Goal: Information Seeking & Learning: Compare options

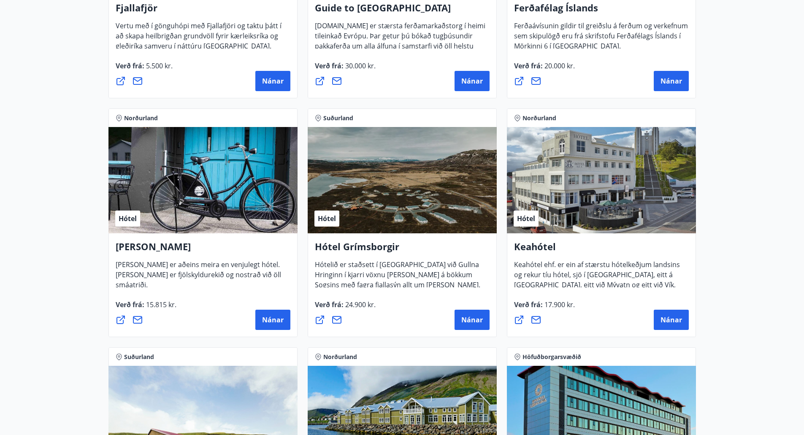
scroll to position [295, 0]
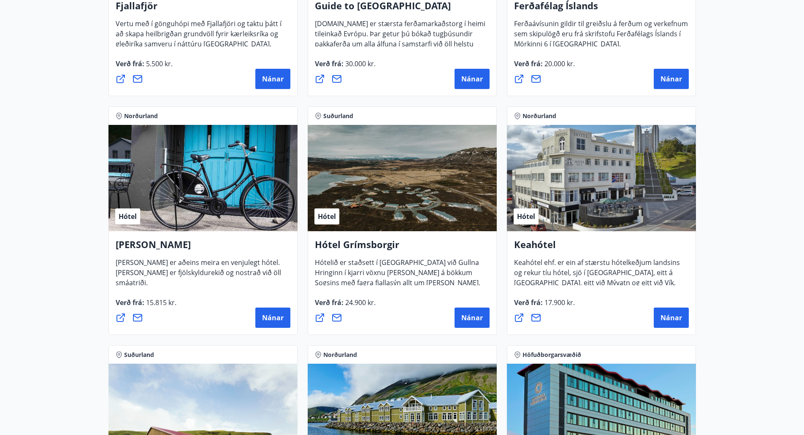
drag, startPoint x: 464, startPoint y: 320, endPoint x: 428, endPoint y: 332, distance: 38.6
click at [428, 332] on div "Hótel Grímsborgir Hótelið er staðsett í Grímsnesi við Gullna Hringinn í kjarri …" at bounding box center [402, 283] width 189 height 104
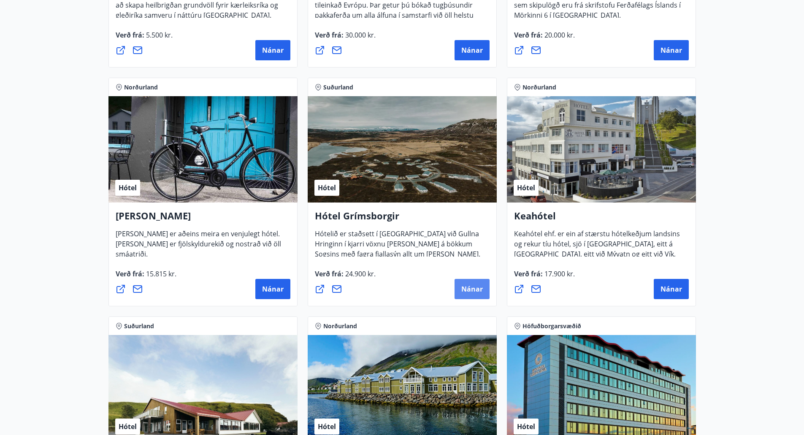
scroll to position [337, 0]
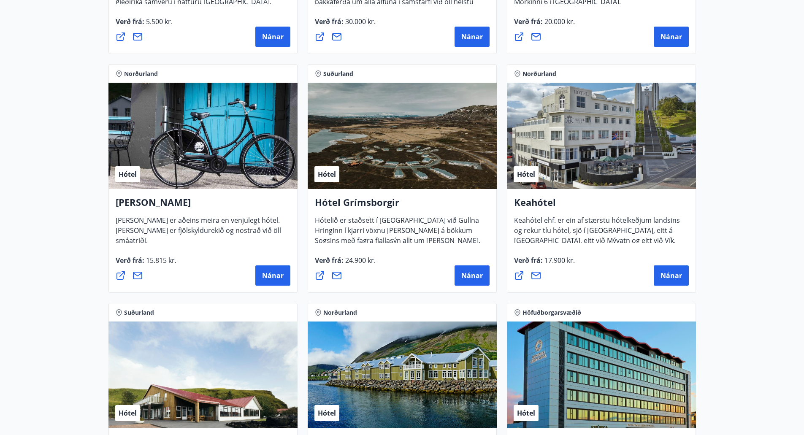
drag, startPoint x: 356, startPoint y: 198, endPoint x: 342, endPoint y: 238, distance: 42.6
click at [342, 238] on span "Hótelið er staðsett í [GEOGRAPHIC_DATA] við Gullna Hringinn í kjarri vöxnu [PER…" at bounding box center [397, 244] width 165 height 57
click at [357, 199] on h4 "Hótel Grímsborgir" at bounding box center [402, 205] width 175 height 19
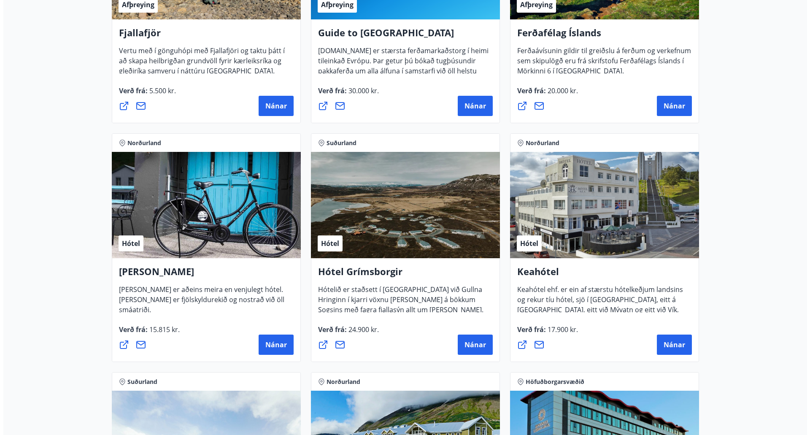
scroll to position [253, 0]
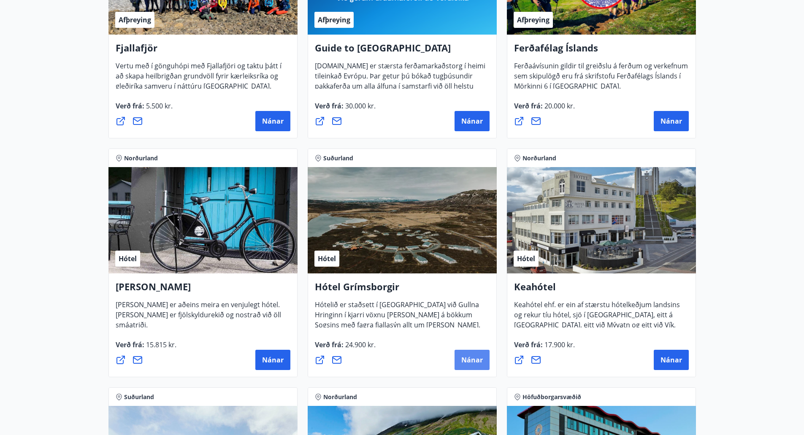
click at [467, 353] on button "Nánar" at bounding box center [471, 360] width 35 height 20
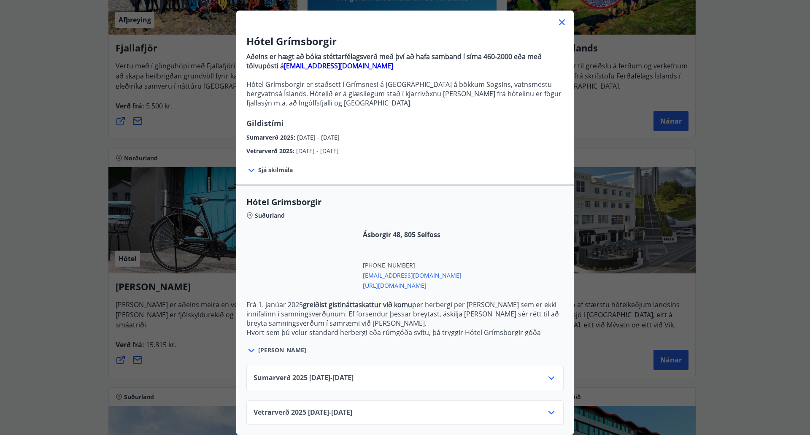
scroll to position [46, 0]
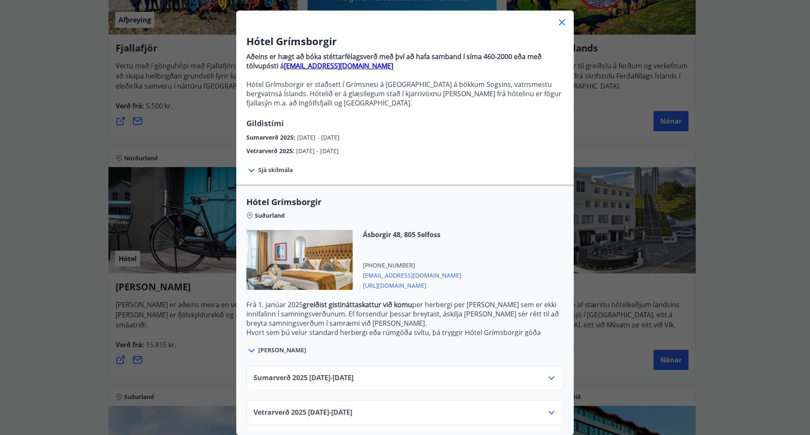
click at [539, 408] on div "Vetrarverð [PHONE_NUMBER][DATE] - [DATE]" at bounding box center [405, 416] width 303 height 17
click at [547, 408] on icon at bounding box center [551, 413] width 10 height 10
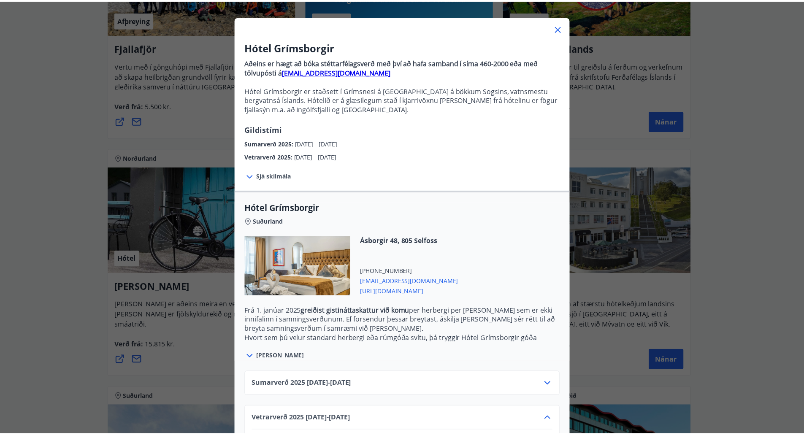
scroll to position [30, 0]
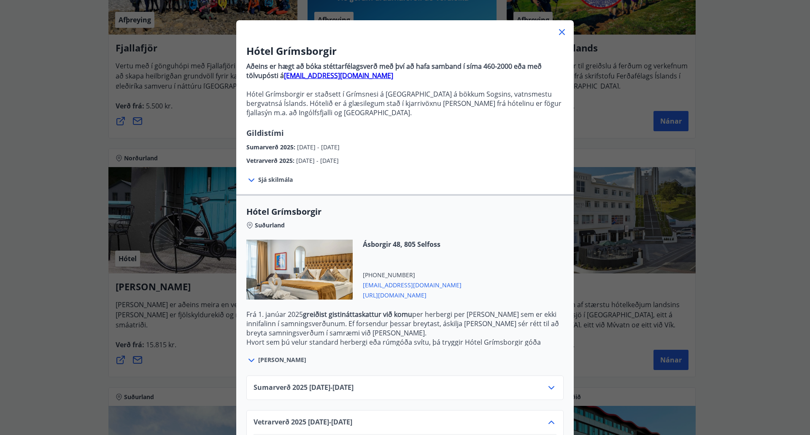
click at [557, 36] on icon at bounding box center [562, 32] width 10 height 10
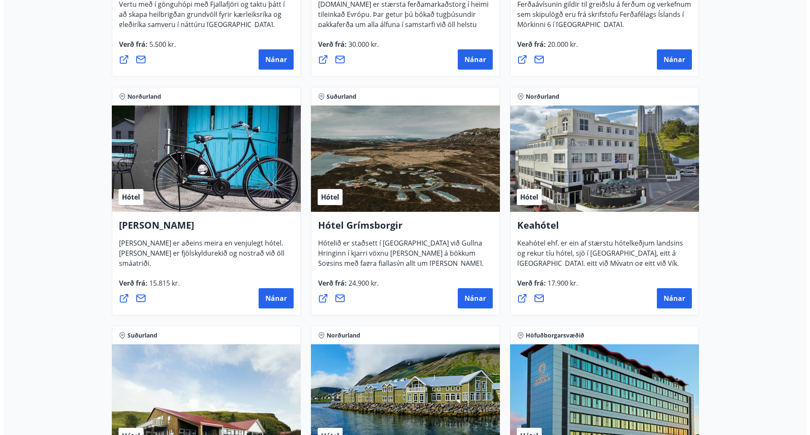
scroll to position [337, 0]
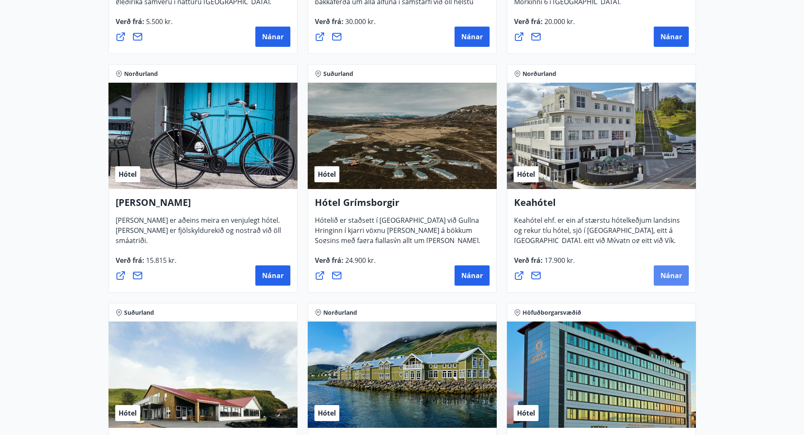
click at [660, 275] on span "Nánar" at bounding box center [671, 275] width 22 height 9
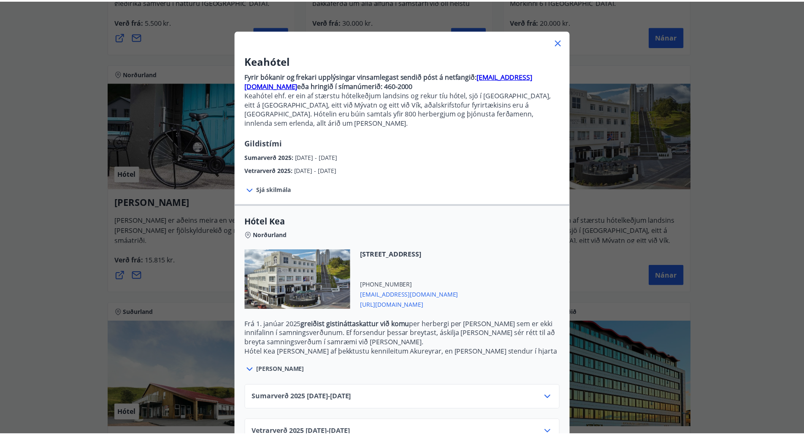
scroll to position [37, 0]
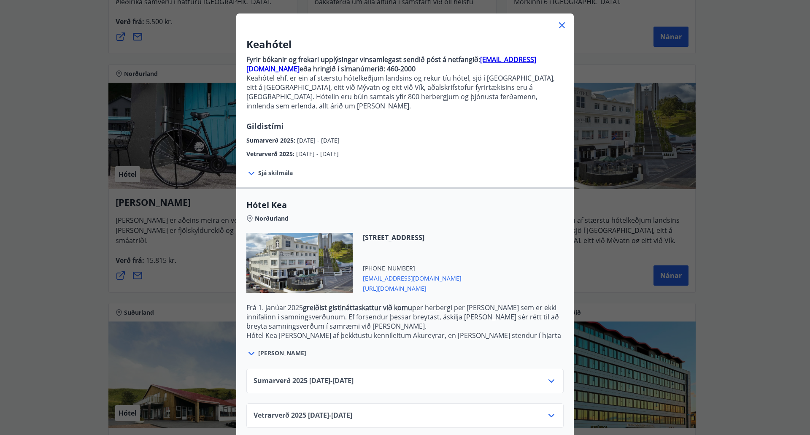
click at [552, 411] on div at bounding box center [551, 415] width 10 height 10
click at [562, 18] on div at bounding box center [404, 21] width 337 height 17
click at [559, 27] on icon at bounding box center [562, 25] width 6 height 6
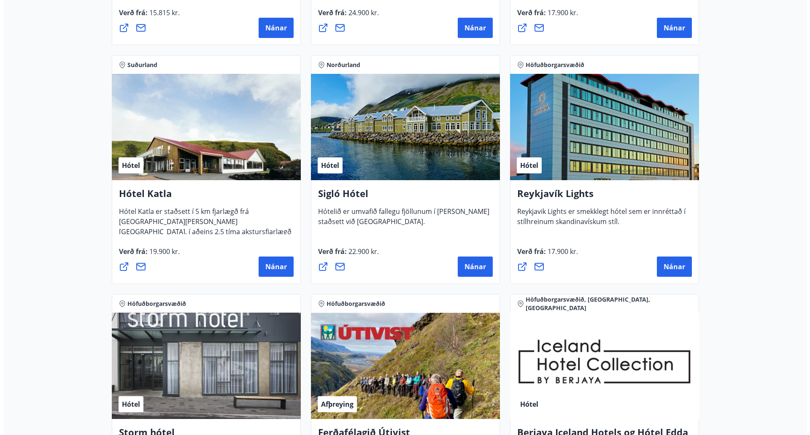
scroll to position [591, 0]
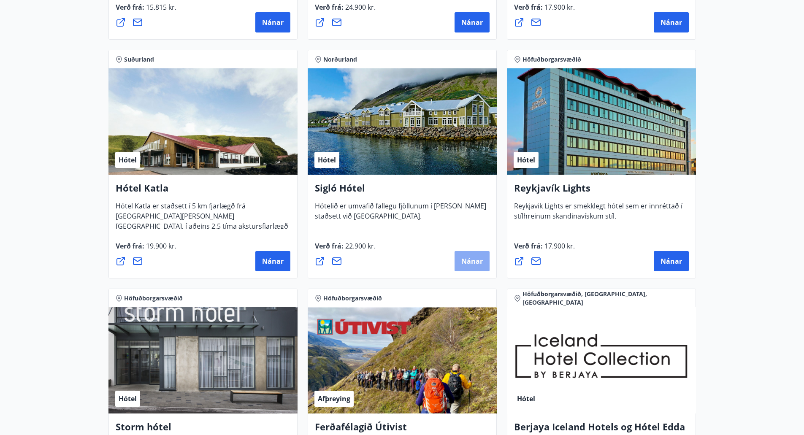
click at [471, 267] on button "Nánar" at bounding box center [471, 261] width 35 height 20
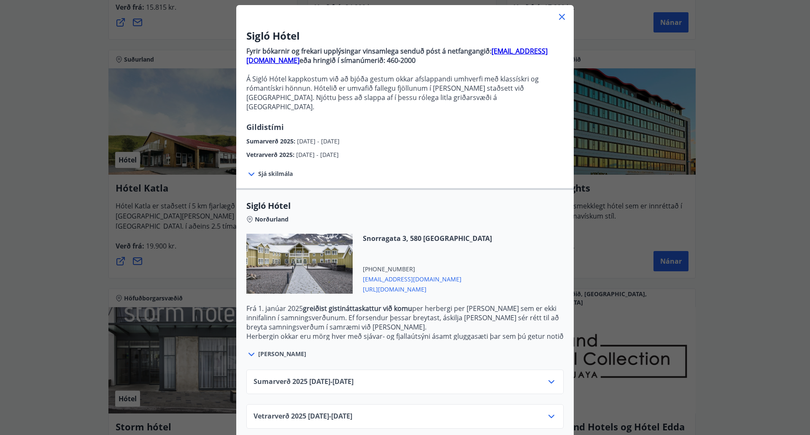
scroll to position [46, 0]
click at [547, 410] on icon at bounding box center [551, 415] width 10 height 10
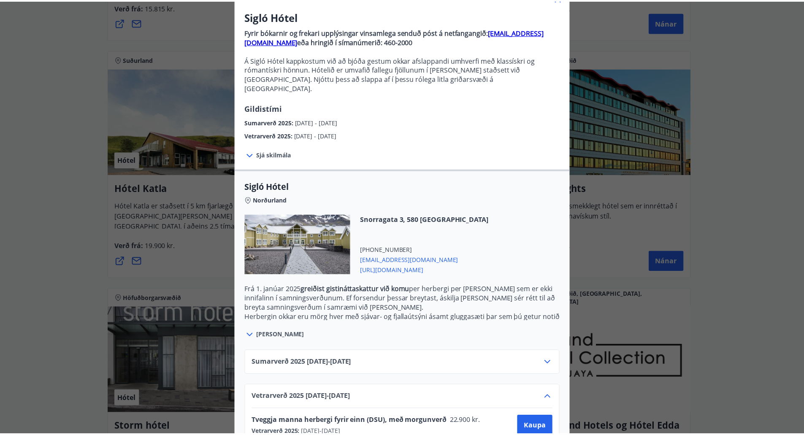
scroll to position [0, 0]
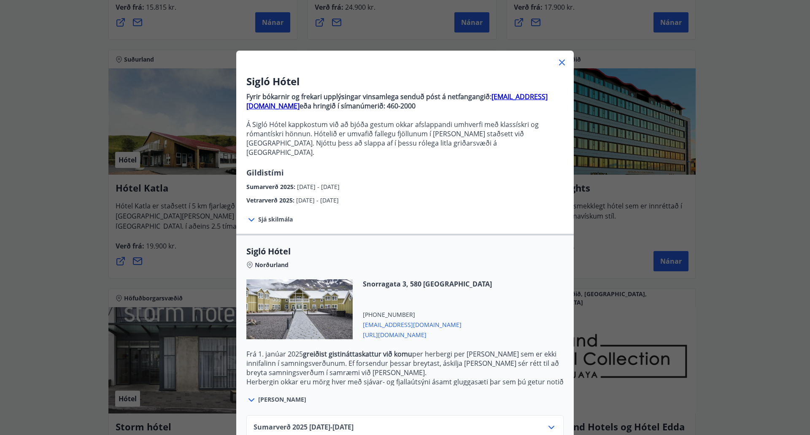
click at [560, 60] on icon at bounding box center [562, 62] width 10 height 10
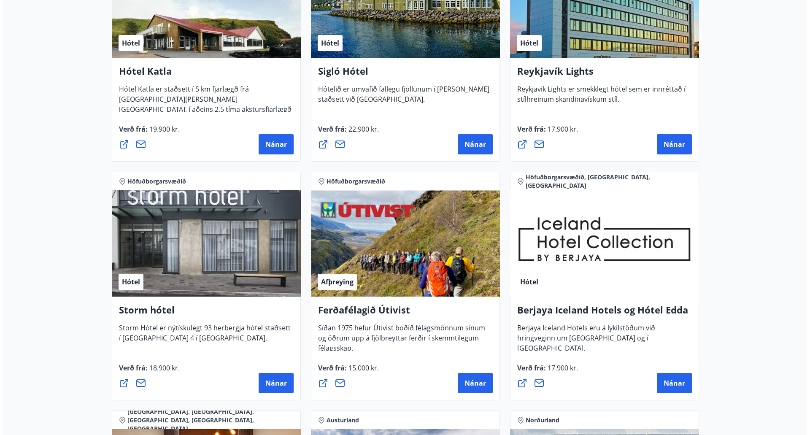
scroll to position [844, 0]
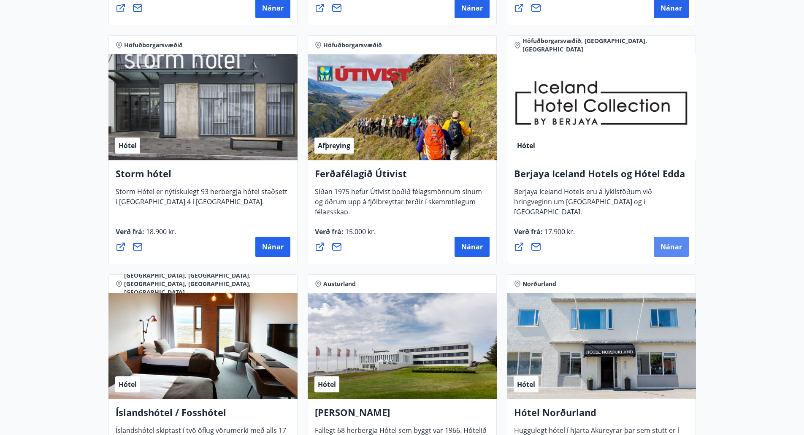
click at [669, 242] on button "Nánar" at bounding box center [670, 247] width 35 height 20
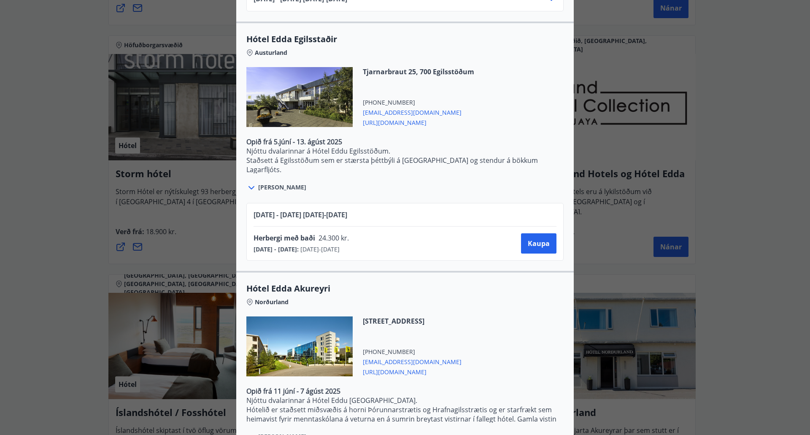
scroll to position [1710, 0]
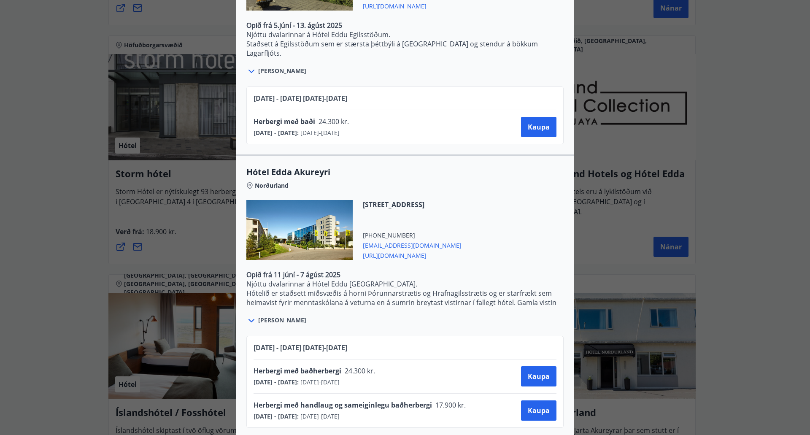
click at [57, 225] on div "Berjaya Iceland Hotels og Hótel Edda Berjaya Iceland Hotels og Hótel Edda eru h…" at bounding box center [405, 217] width 810 height 435
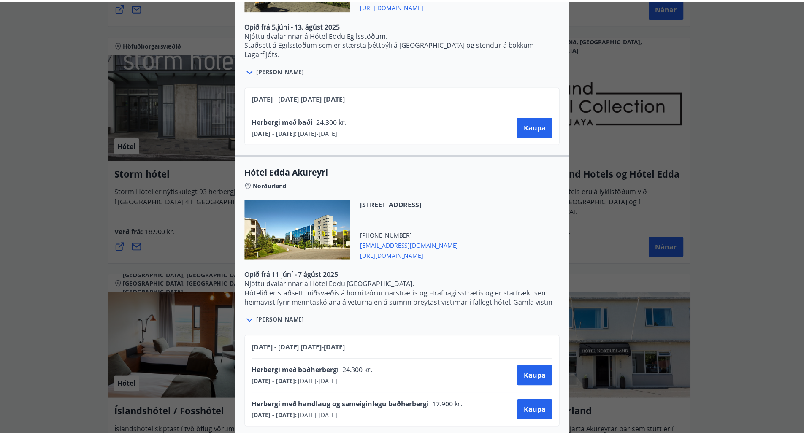
scroll to position [0, 0]
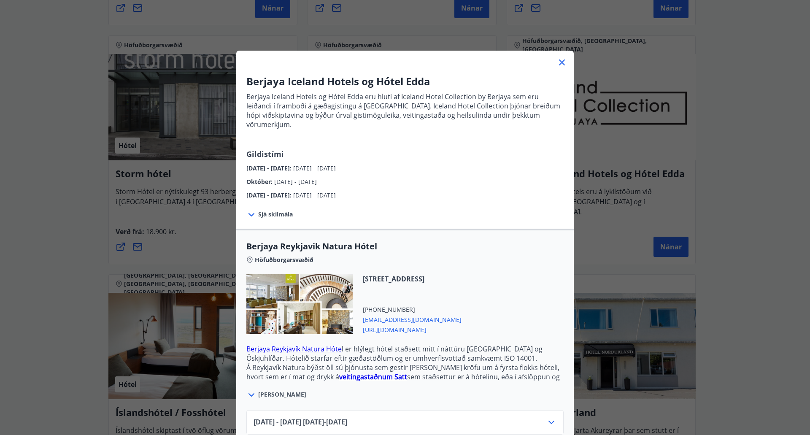
click at [560, 62] on icon at bounding box center [562, 62] width 10 height 10
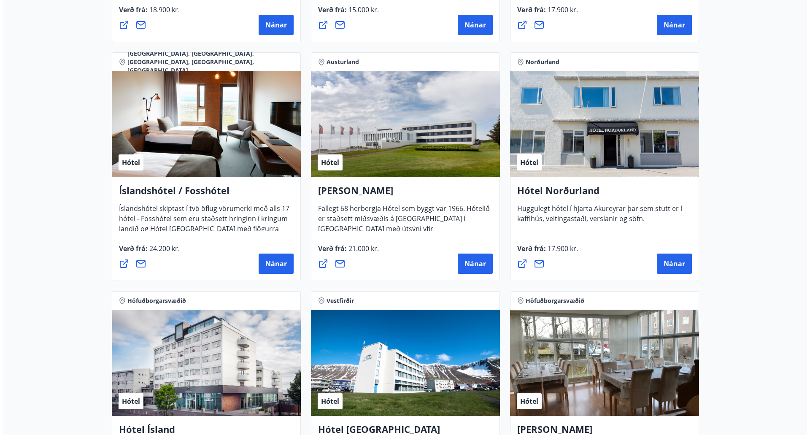
scroll to position [1097, 0]
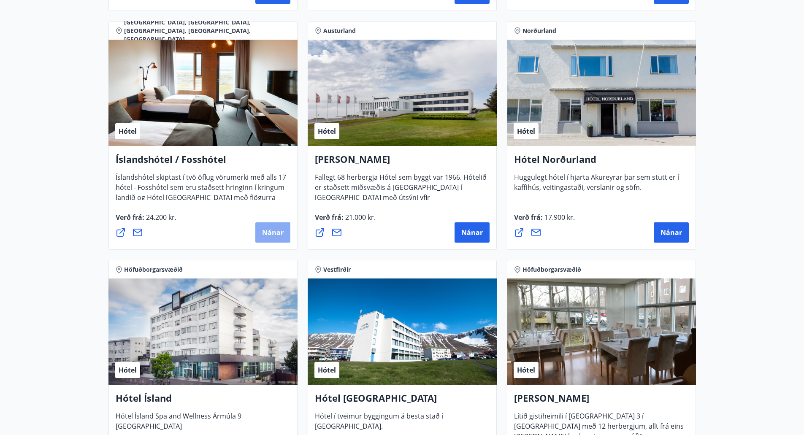
click at [269, 234] on span "Nánar" at bounding box center [273, 232] width 22 height 9
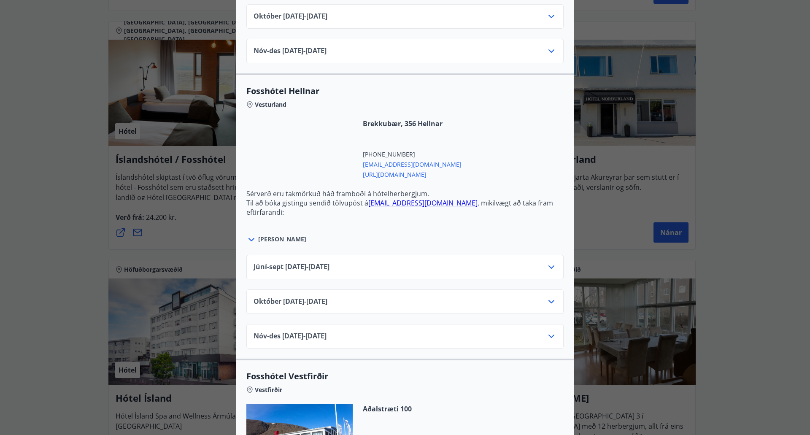
scroll to position [802, 0]
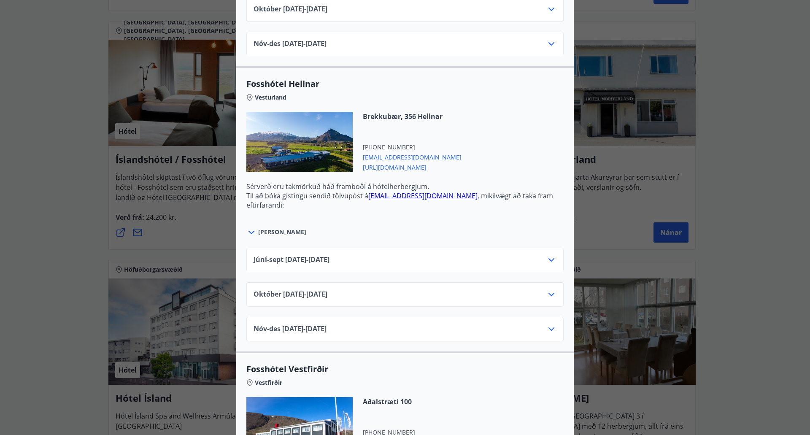
click at [550, 297] on icon at bounding box center [551, 294] width 10 height 10
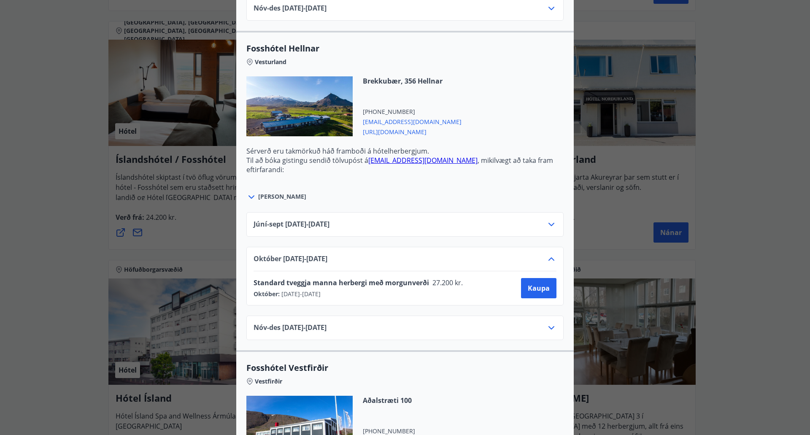
scroll to position [886, 0]
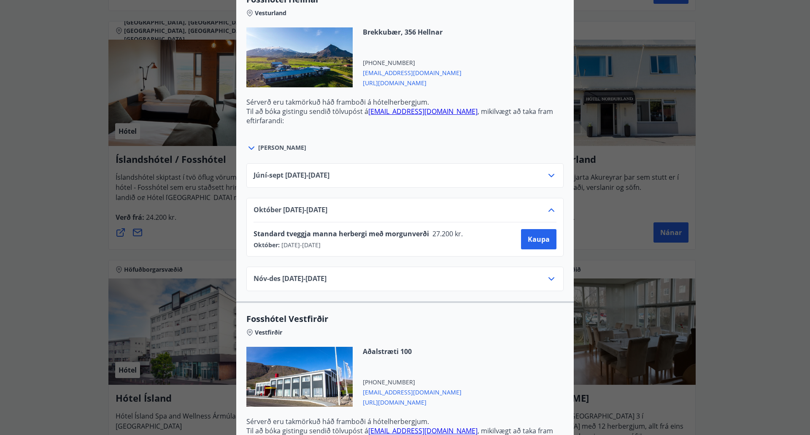
click at [547, 278] on icon at bounding box center [551, 279] width 10 height 10
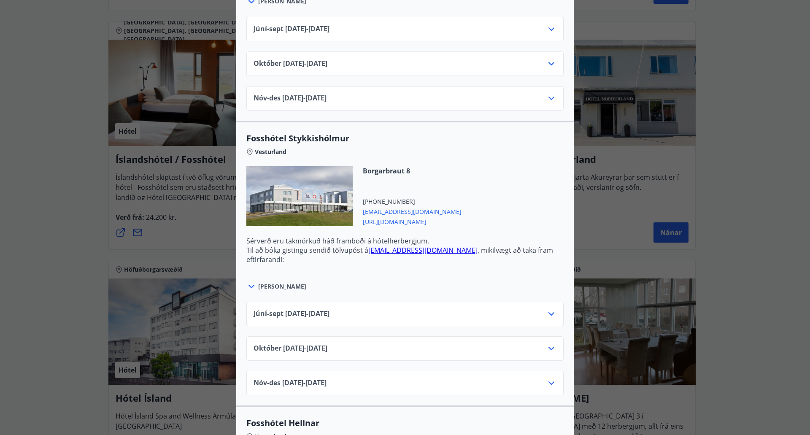
scroll to position [591, 0]
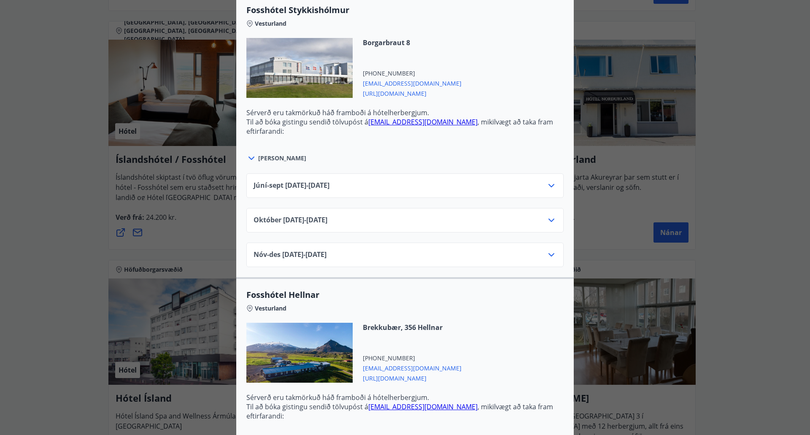
click at [547, 253] on icon at bounding box center [551, 255] width 10 height 10
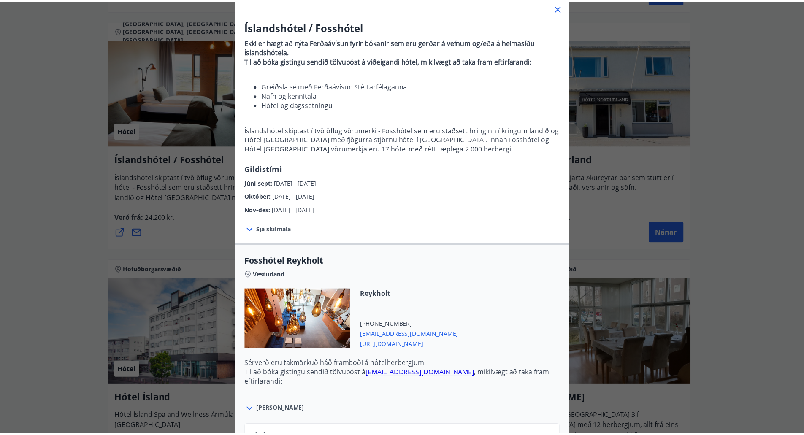
scroll to position [0, 0]
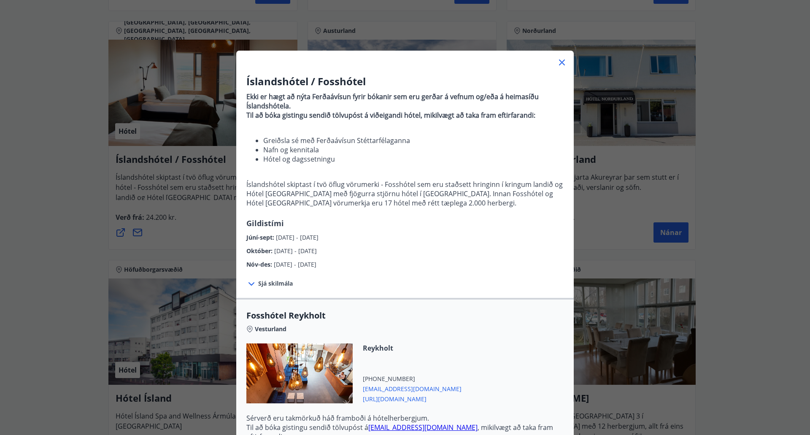
click at [558, 64] on icon at bounding box center [562, 62] width 10 height 10
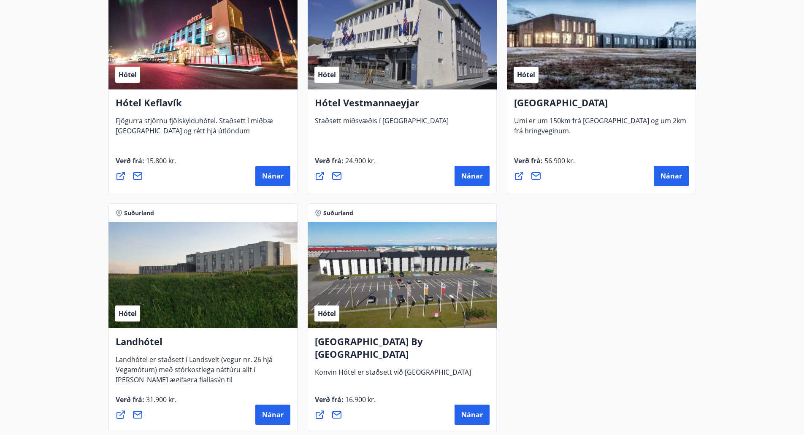
scroll to position [2109, 0]
